Goal: Task Accomplishment & Management: Manage account settings

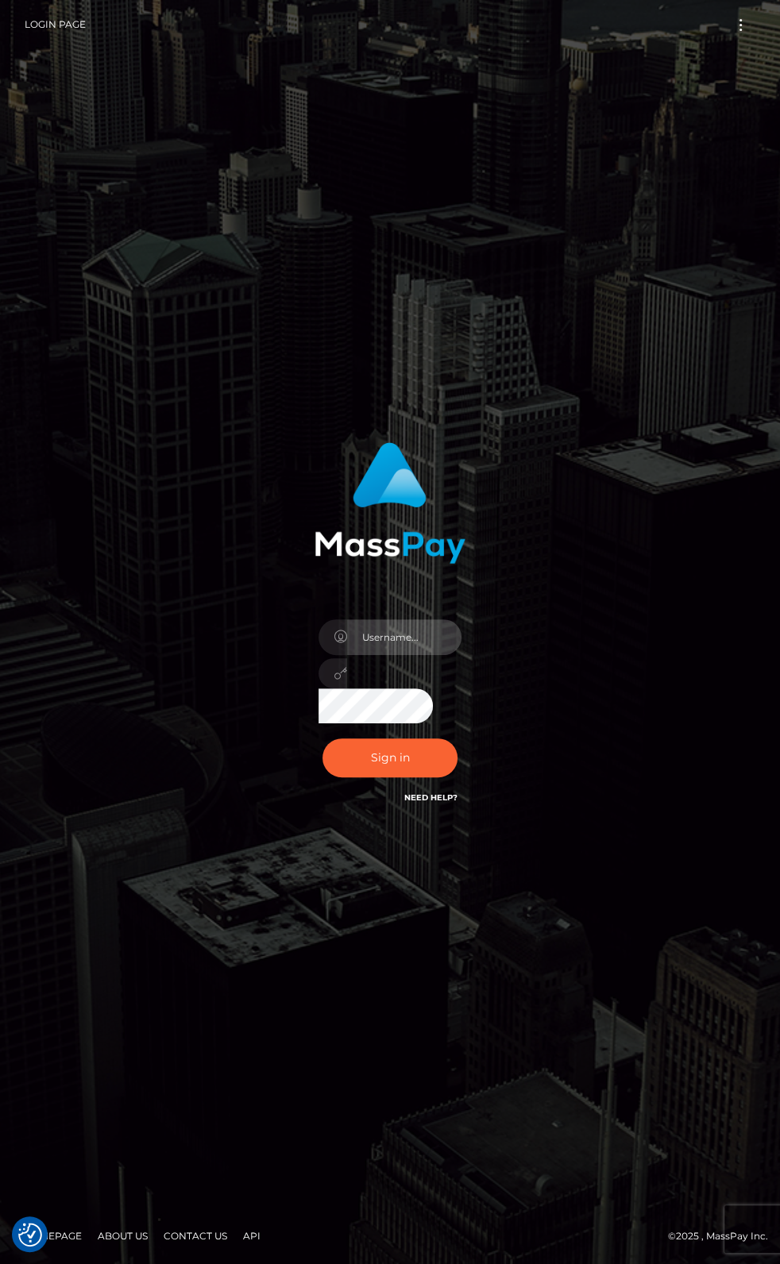
click at [387, 653] on input "text" at bounding box center [404, 637] width 114 height 36
drag, startPoint x: 292, startPoint y: 750, endPoint x: 341, endPoint y: 754, distance: 49.4
click at [301, 751] on div "Sign in" at bounding box center [390, 624] width 250 height 388
click at [348, 755] on button "Sign in" at bounding box center [389, 757] width 135 height 39
click at [367, 638] on input "text" at bounding box center [404, 637] width 114 height 36
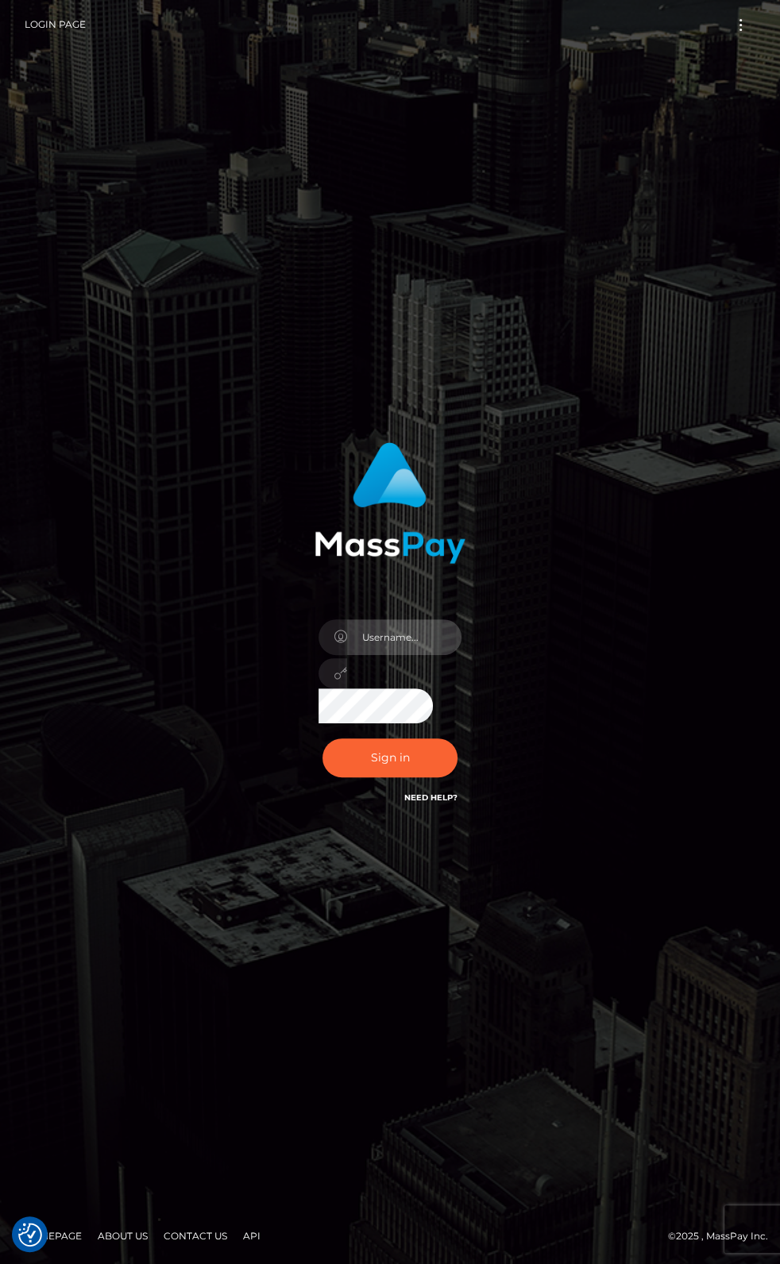
type input "aruiu@metawin.inc"
click at [322, 738] on button "Sign in" at bounding box center [389, 757] width 135 height 39
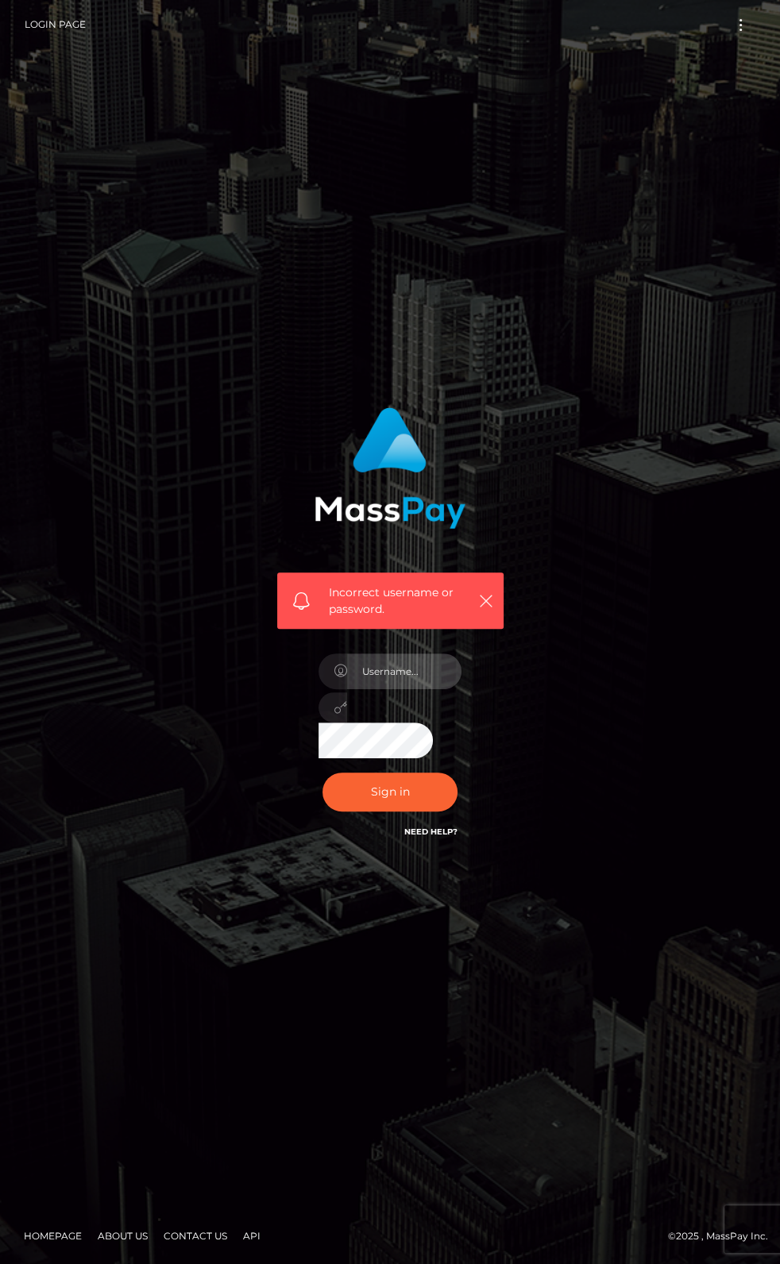
drag, startPoint x: 409, startPoint y: 661, endPoint x: 423, endPoint y: 682, distance: 25.8
click at [409, 661] on input "text" at bounding box center [404, 671] width 114 height 36
type input "[PERSON_NAME].wowcan"
click at [322, 773] on button "Sign in" at bounding box center [389, 792] width 135 height 39
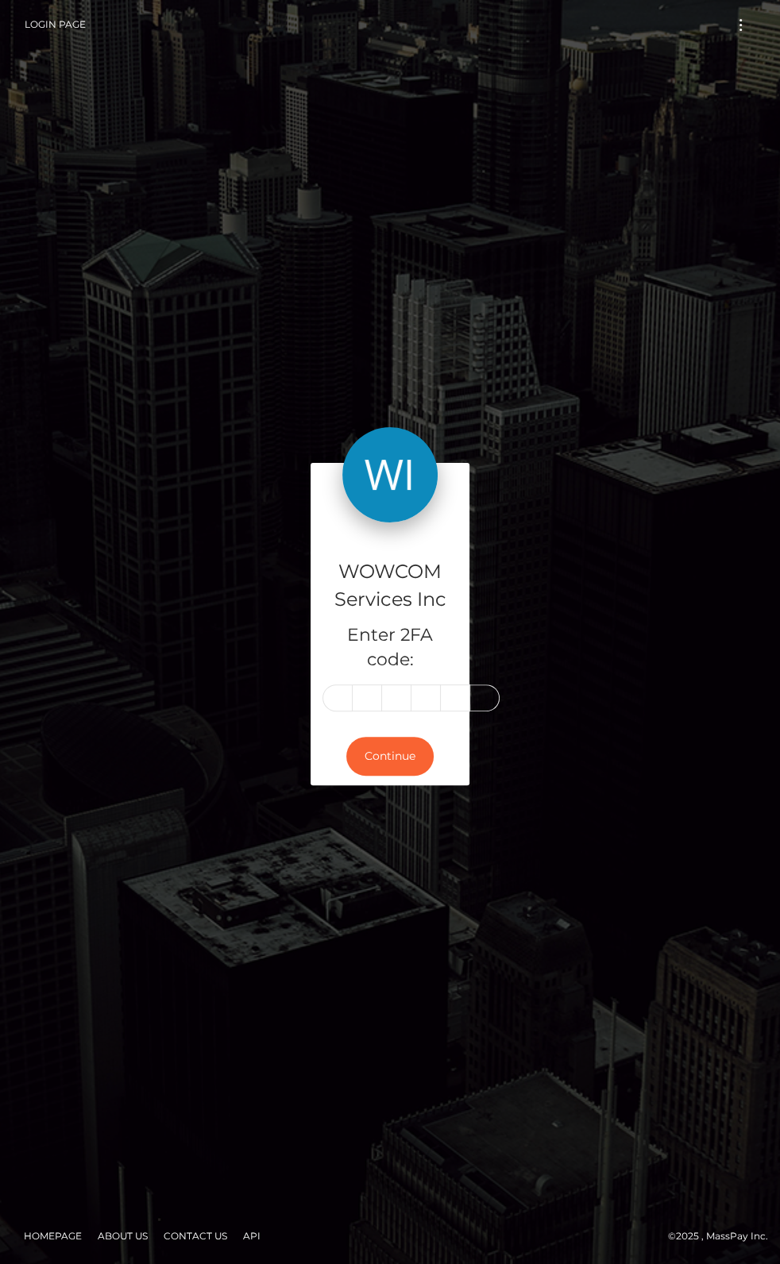
type input "4"
type input "3"
type input "1"
type input "7"
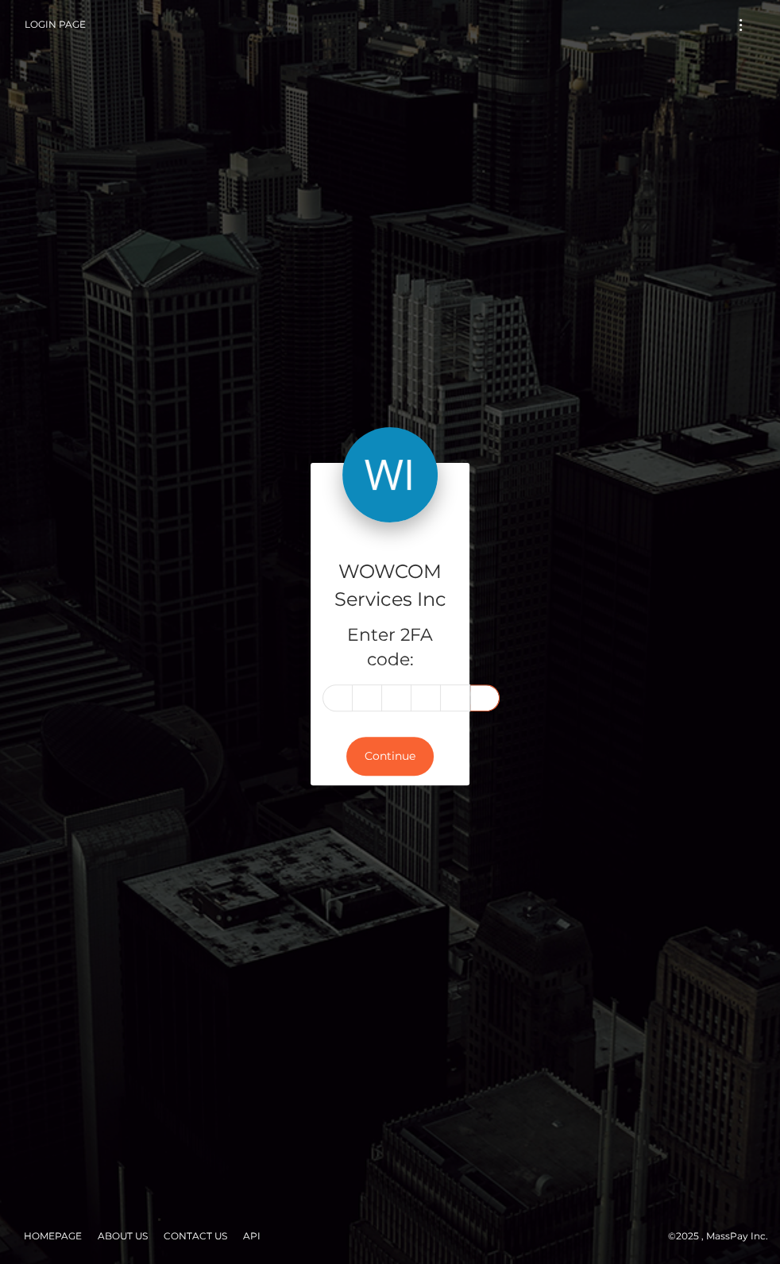
type input "9"
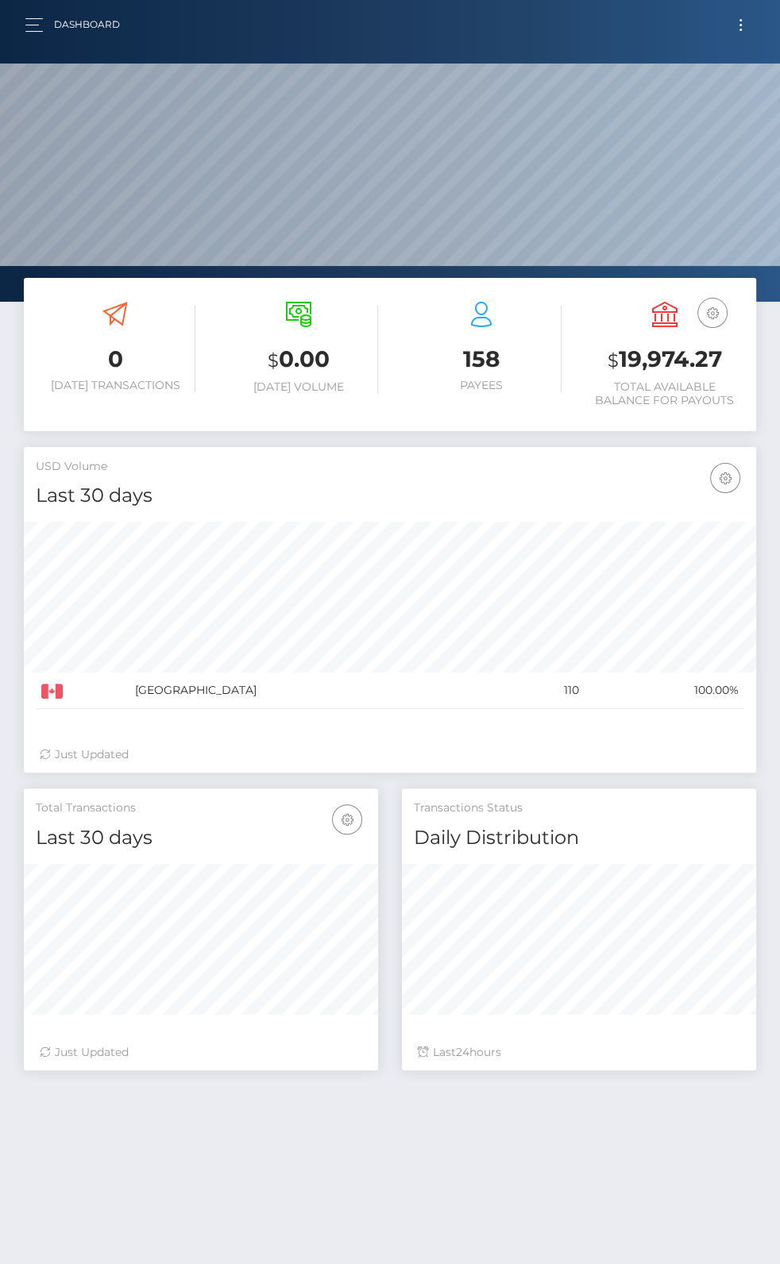
scroll to position [281, 353]
drag, startPoint x: 621, startPoint y: 350, endPoint x: 734, endPoint y: 349, distance: 112.7
click at [734, 349] on h3 "$ 19,974.27" at bounding box center [665, 360] width 160 height 33
copy h3 "19,974.27"
click at [739, 34] on button "Toggle navigation" at bounding box center [740, 24] width 29 height 21
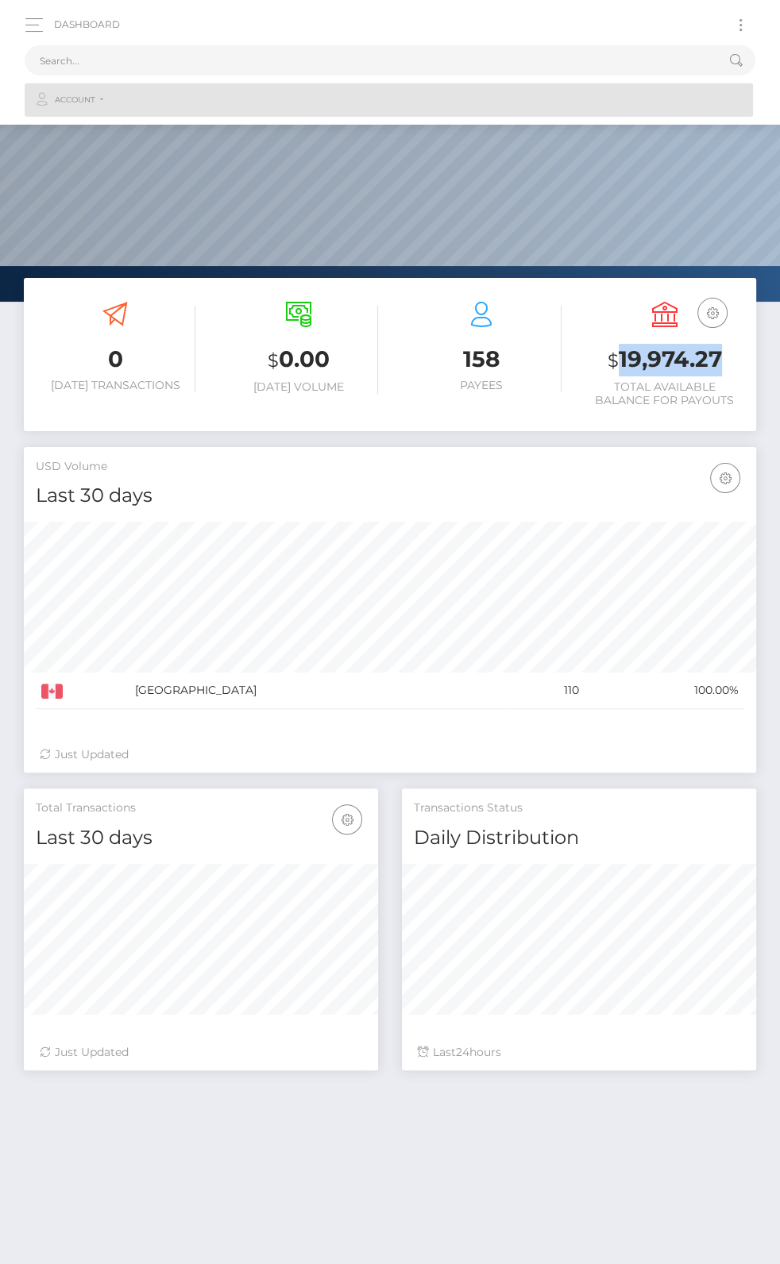
click at [318, 94] on link "Account" at bounding box center [389, 99] width 728 height 33
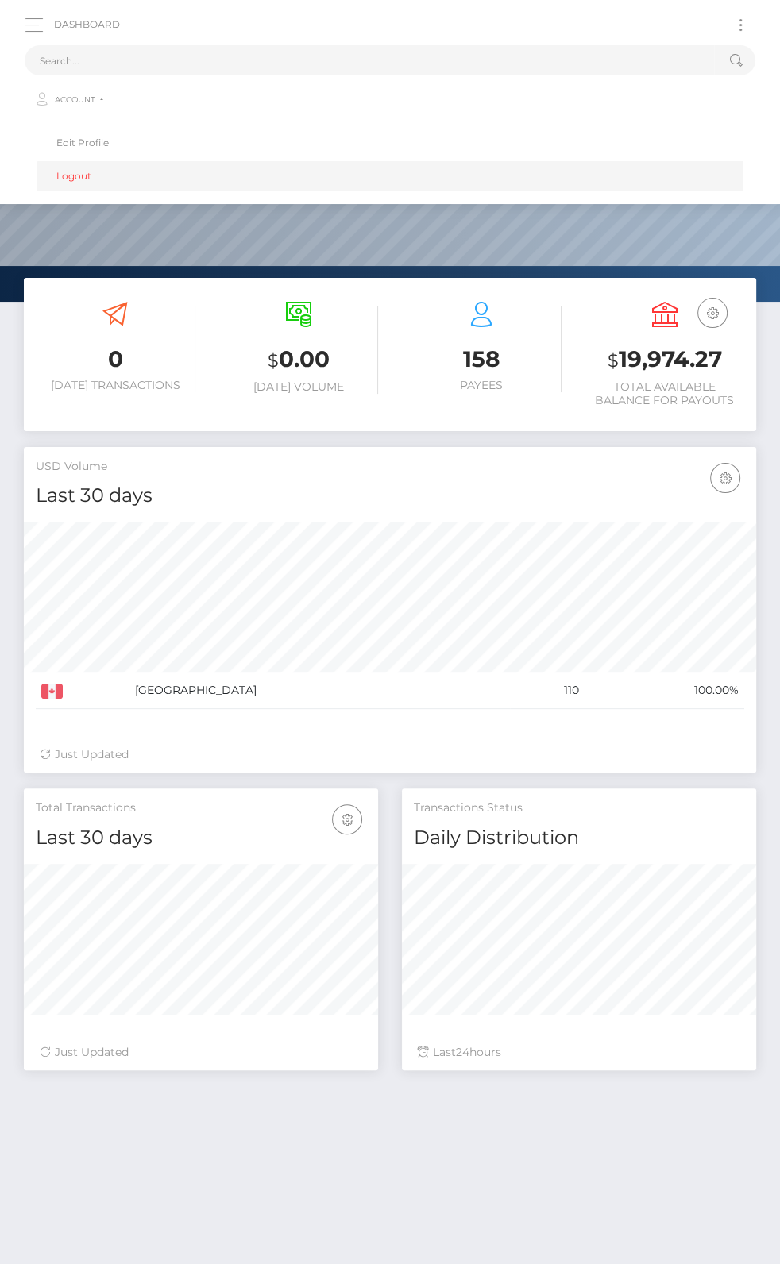
click at [75, 171] on link "Logout" at bounding box center [389, 175] width 705 height 29
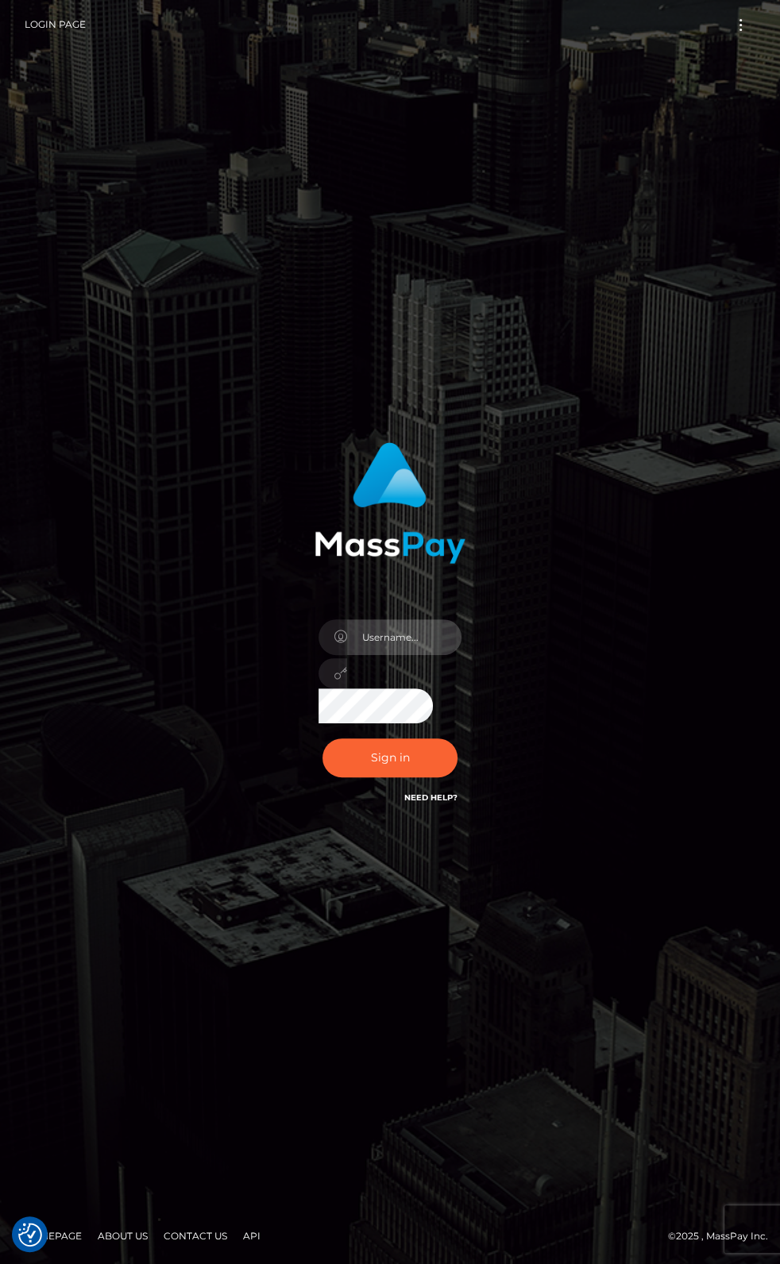
drag, startPoint x: 402, startPoint y: 637, endPoint x: 407, endPoint y: 650, distance: 14.6
click at [402, 637] on input "text" at bounding box center [404, 637] width 114 height 36
type input "Andrei.rollacan"
click at [322, 738] on button "Sign in" at bounding box center [389, 757] width 135 height 39
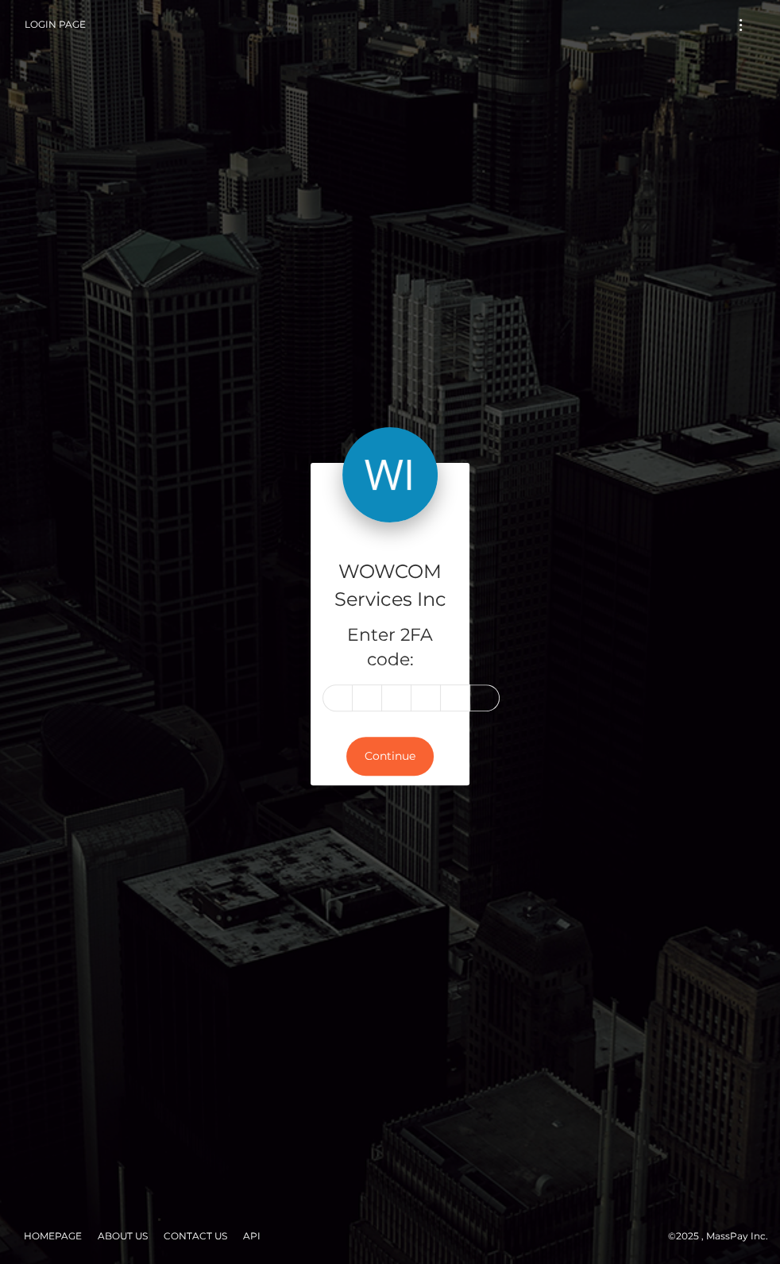
type input "1"
type input "5"
type input "6"
type input "9"
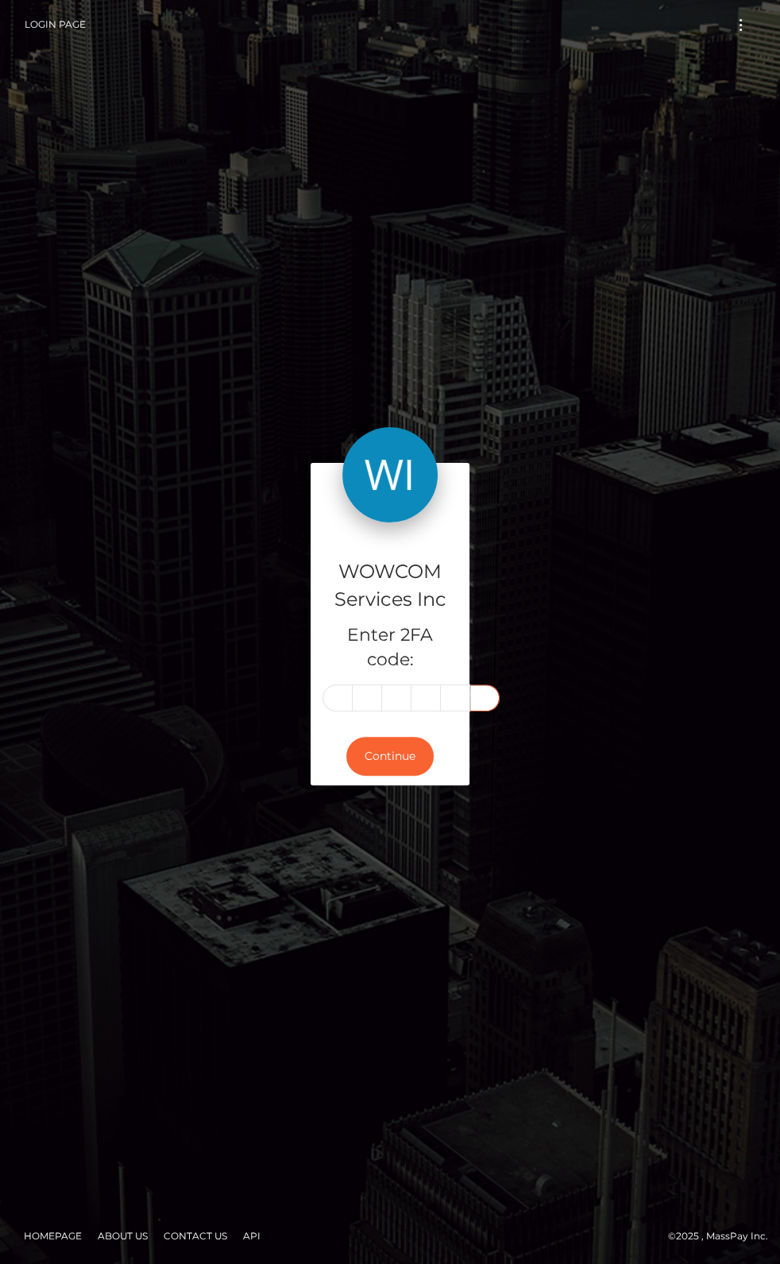
type input "1"
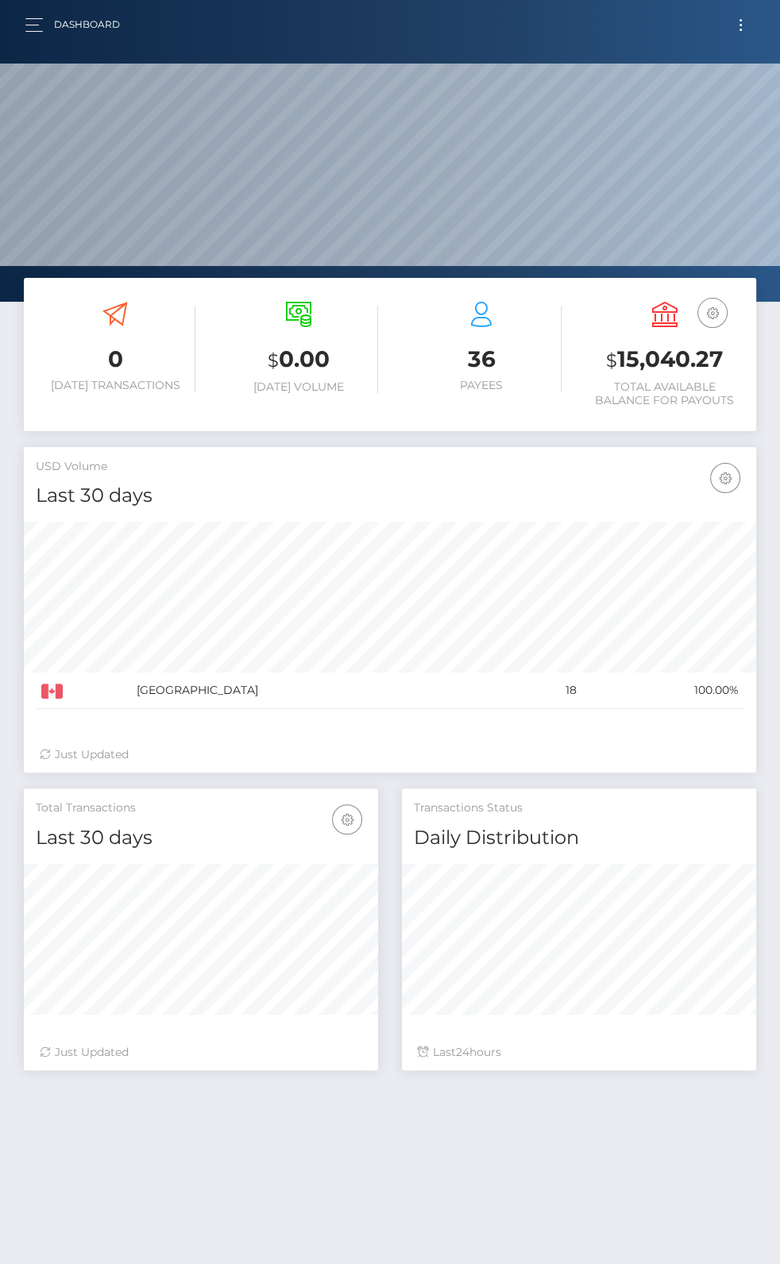
scroll to position [281, 353]
drag, startPoint x: 619, startPoint y: 355, endPoint x: 717, endPoint y: 359, distance: 97.7
click at [717, 359] on h3 "$ 15,040.27" at bounding box center [665, 360] width 160 height 33
copy h3 "15,040.27"
click at [746, 14] on button "Toggle navigation" at bounding box center [740, 24] width 29 height 21
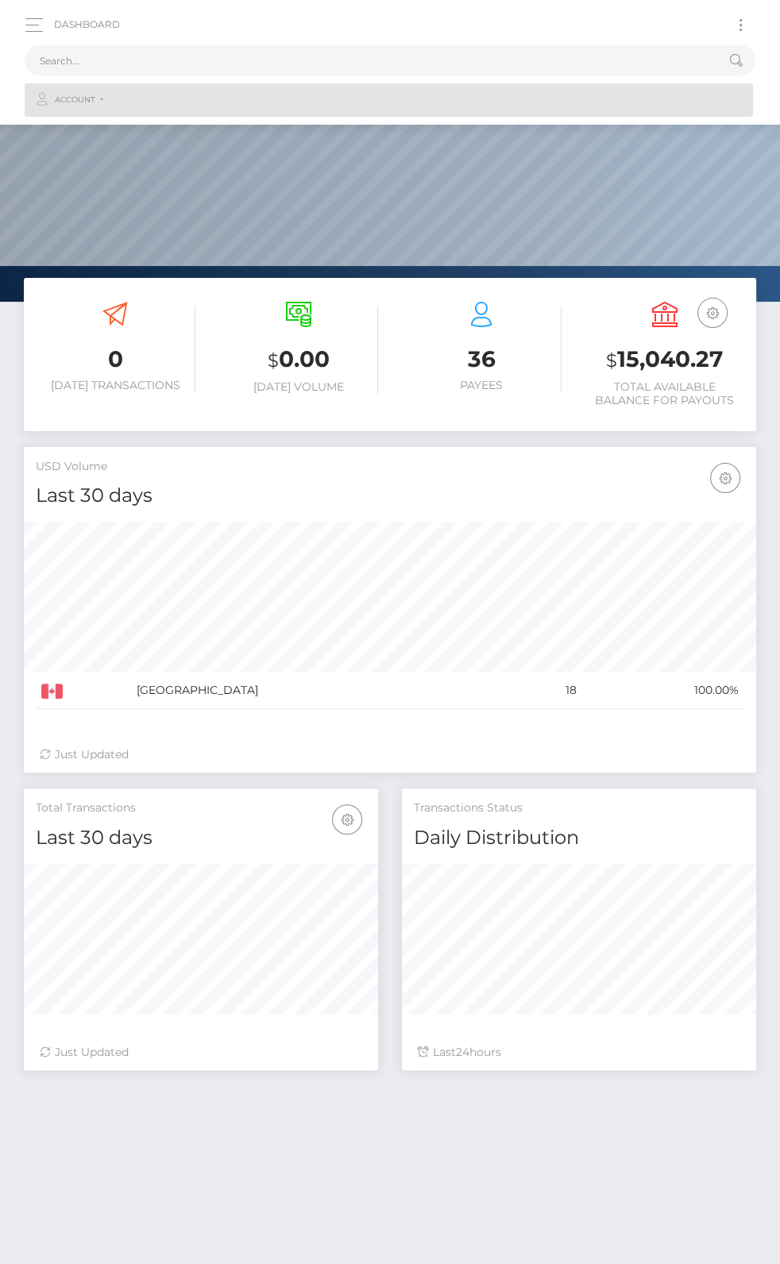
click at [98, 102] on link "Account" at bounding box center [389, 99] width 728 height 33
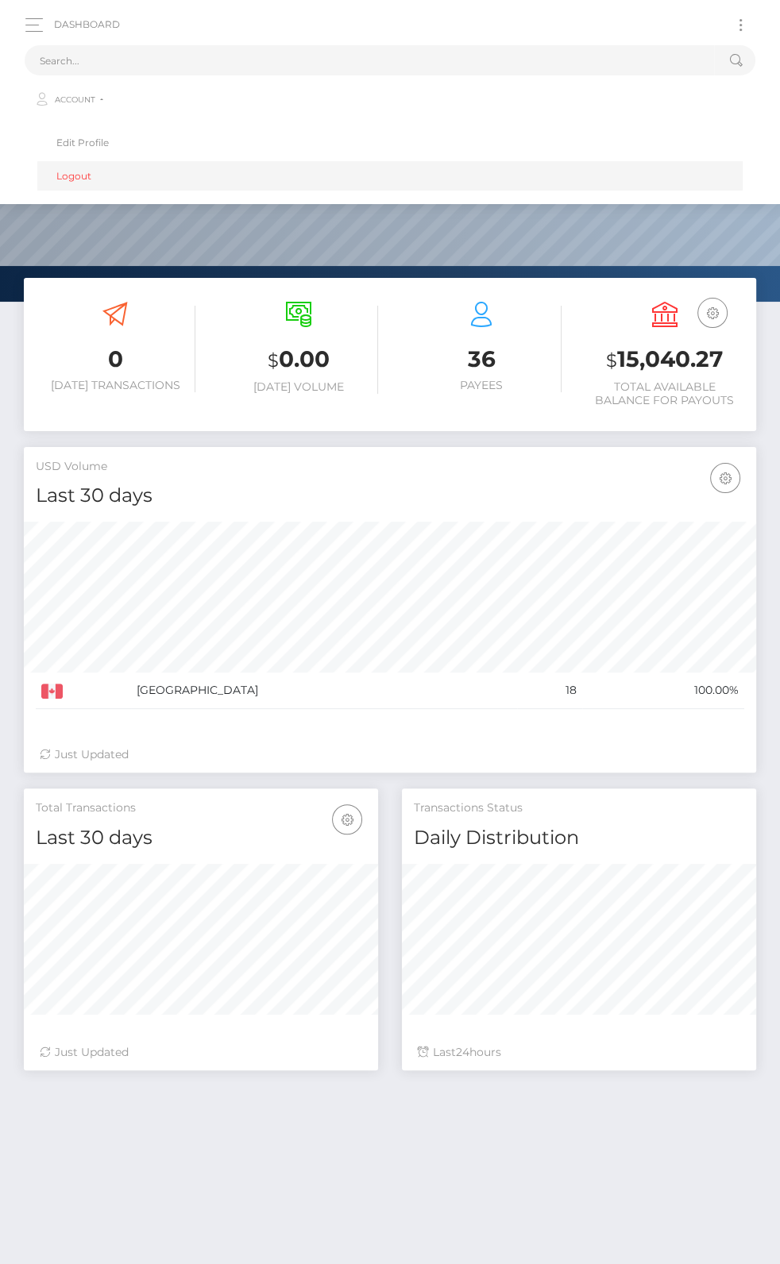
click at [89, 171] on link "Logout" at bounding box center [389, 175] width 705 height 29
